Goal: Task Accomplishment & Management: Manage account settings

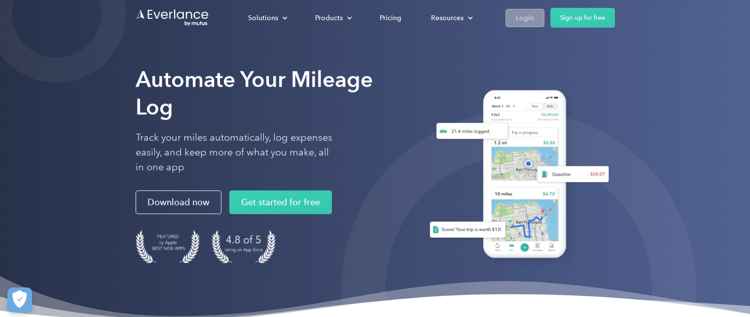
click at [530, 19] on div "Login" at bounding box center [525, 18] width 18 height 12
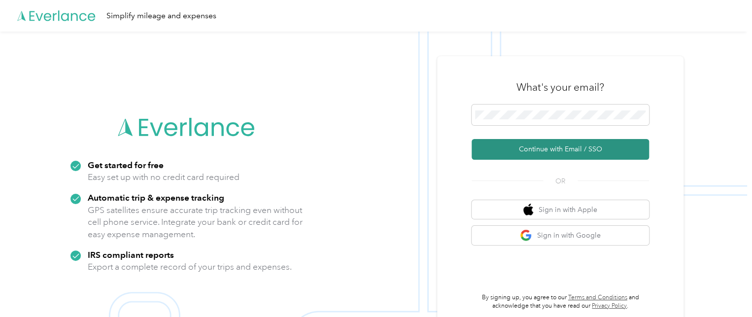
click at [559, 149] on button "Continue with Email / SSO" at bounding box center [560, 149] width 177 height 21
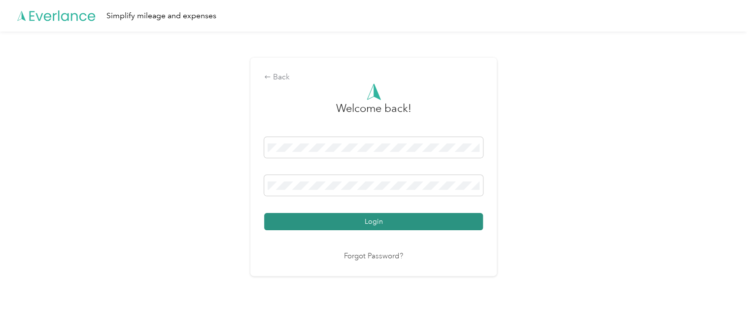
click at [382, 217] on button "Login" at bounding box center [373, 221] width 219 height 17
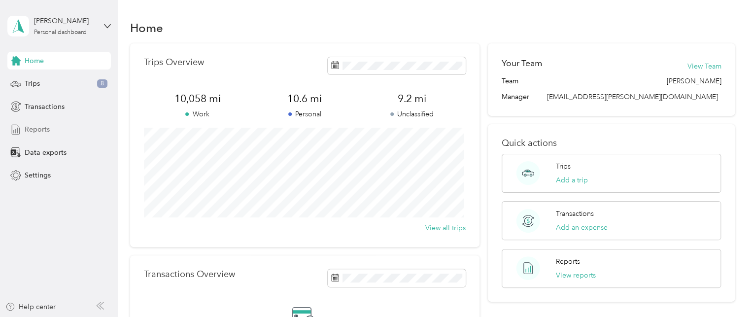
click at [35, 128] on span "Reports" at bounding box center [37, 129] width 25 height 10
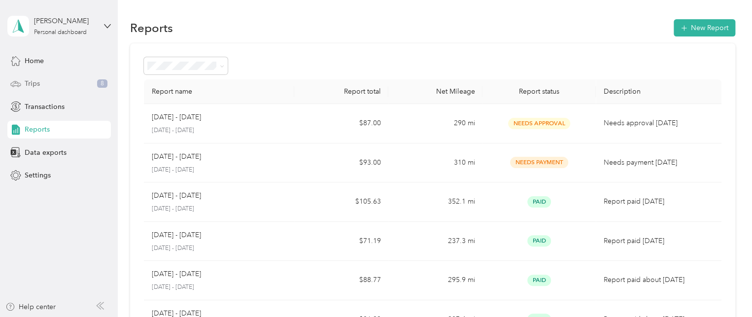
click at [28, 79] on span "Trips" at bounding box center [32, 83] width 15 height 10
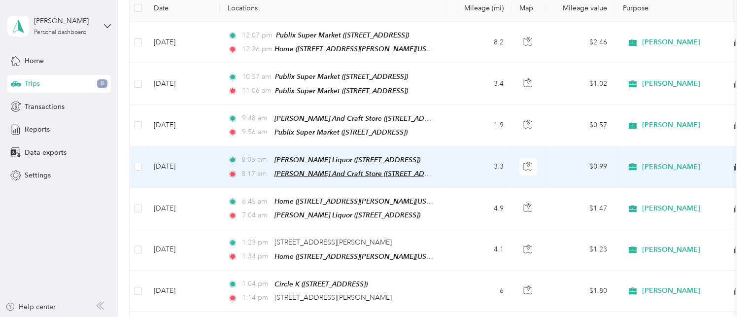
scroll to position [148, 0]
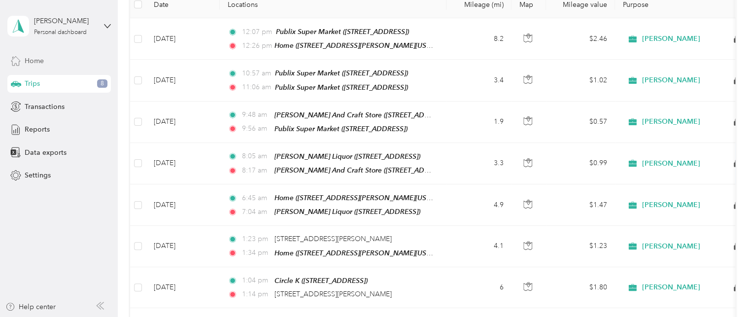
click at [37, 58] on span "Home" at bounding box center [34, 61] width 19 height 10
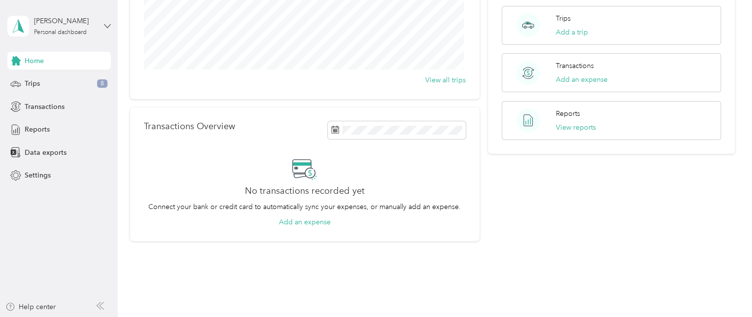
click at [104, 24] on icon at bounding box center [107, 26] width 7 height 7
click at [42, 80] on div "Log out" at bounding box center [138, 80] width 249 height 17
